Goal: Information Seeking & Learning: Learn about a topic

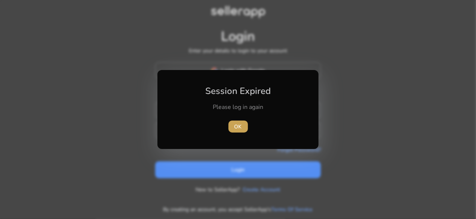
click at [233, 124] on span "button" at bounding box center [237, 126] width 19 height 18
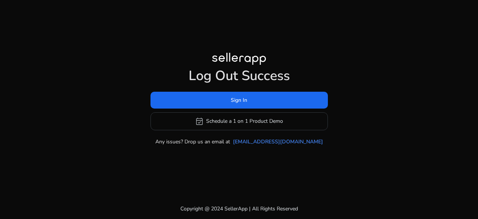
click at [247, 70] on h1 "Log Out Success" at bounding box center [239, 76] width 177 height 16
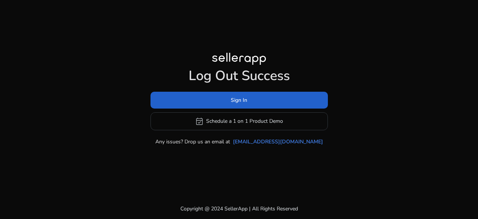
click at [235, 104] on span at bounding box center [239, 100] width 177 height 18
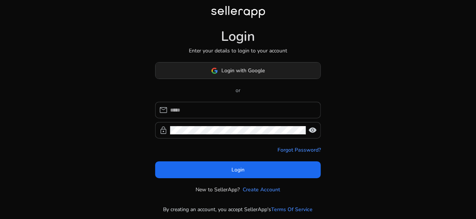
click at [230, 69] on span "Login with Google" at bounding box center [243, 71] width 43 height 8
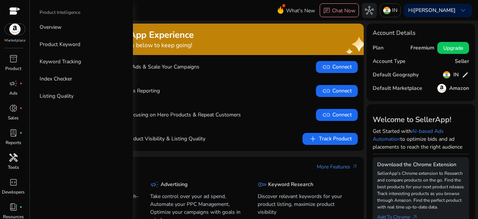
click at [14, 168] on p "Tools" at bounding box center [13, 167] width 11 height 7
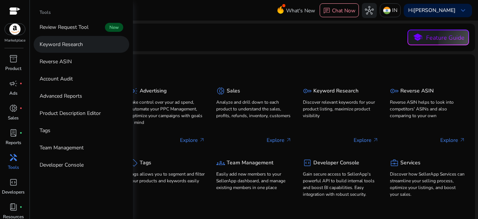
click at [75, 47] on p "Keyword Research" at bounding box center [61, 44] width 43 height 8
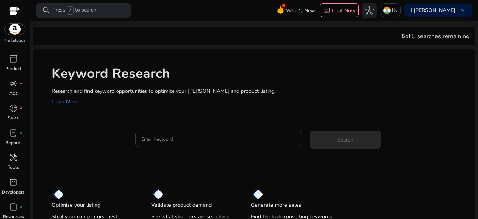
click at [166, 142] on input "Enter Keyword" at bounding box center [218, 139] width 155 height 8
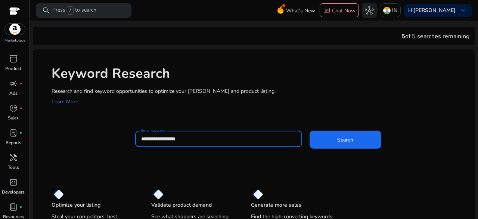
type input "**********"
click at [310, 130] on button "Search" at bounding box center [346, 139] width 72 height 18
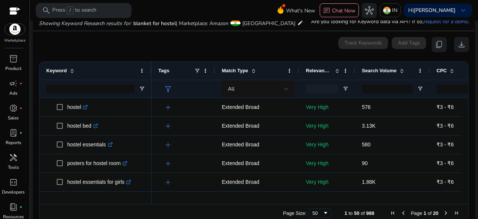
click at [162, 72] on span "Tags" at bounding box center [163, 71] width 11 height 6
click at [198, 71] on span at bounding box center [197, 71] width 6 height 6
click at [272, 68] on div "Match Type" at bounding box center [253, 71] width 62 height 14
click at [333, 68] on span at bounding box center [336, 71] width 8 height 6
click at [314, 68] on span "Relevance Score" at bounding box center [319, 71] width 26 height 6
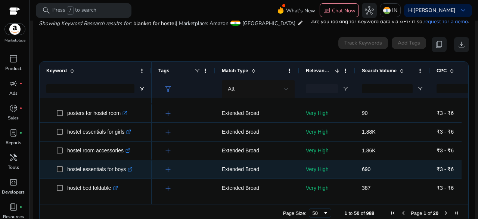
scroll to position [67, 0]
